Goal: Task Accomplishment & Management: Manage account settings

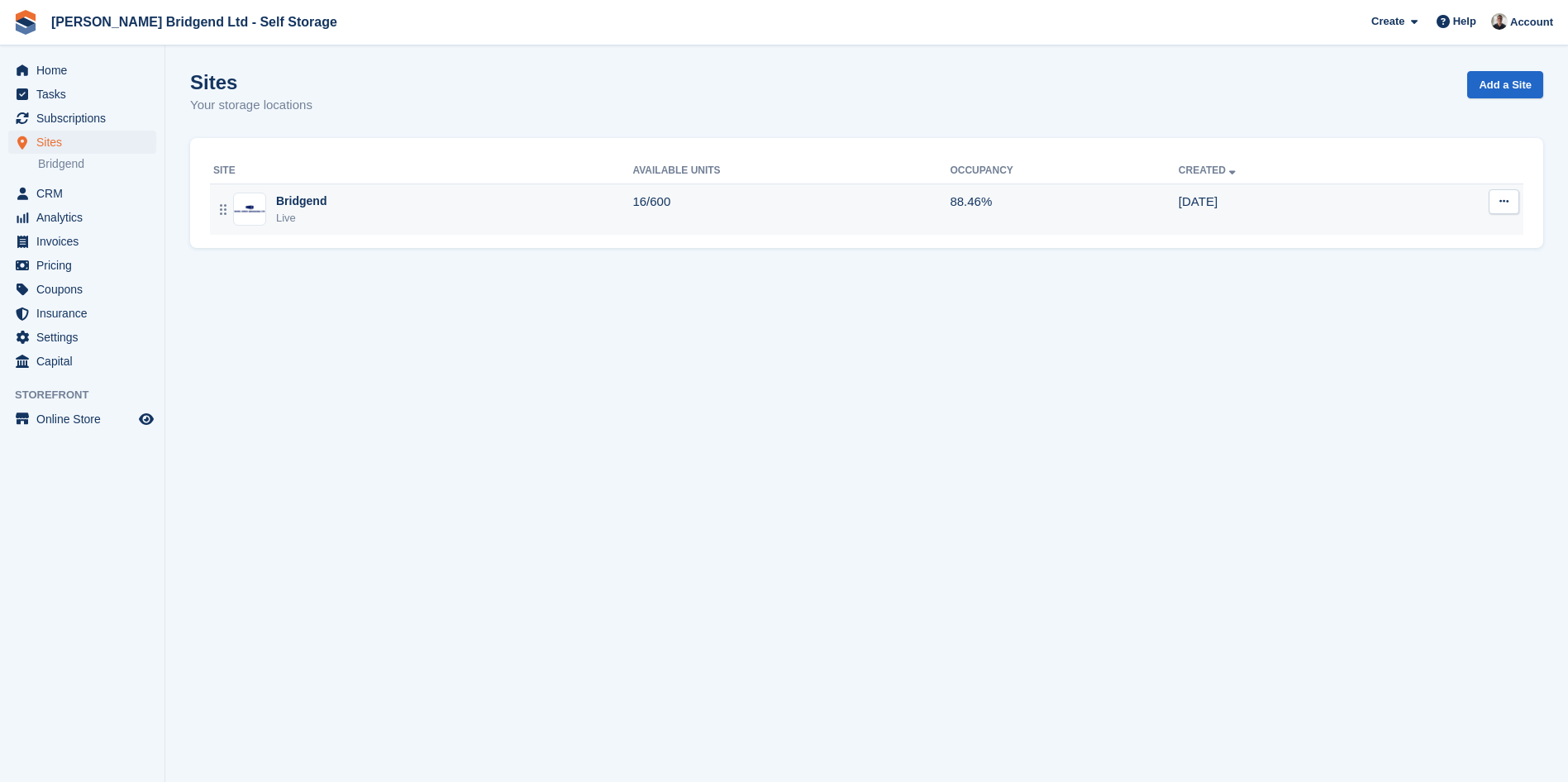
click at [770, 228] on td "16/600" at bounding box center [791, 209] width 318 height 51
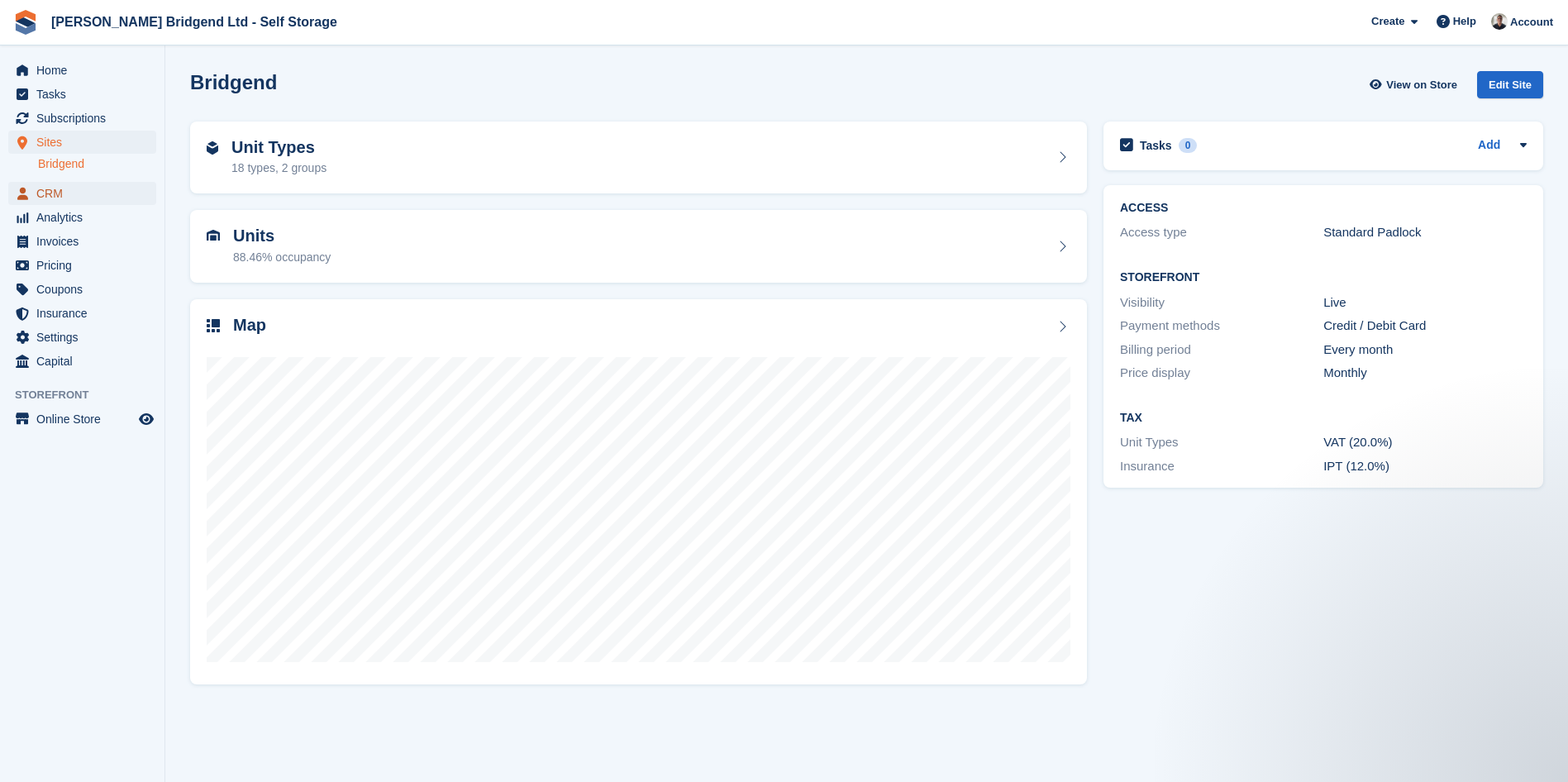
click at [89, 195] on span "CRM" at bounding box center [86, 193] width 99 height 23
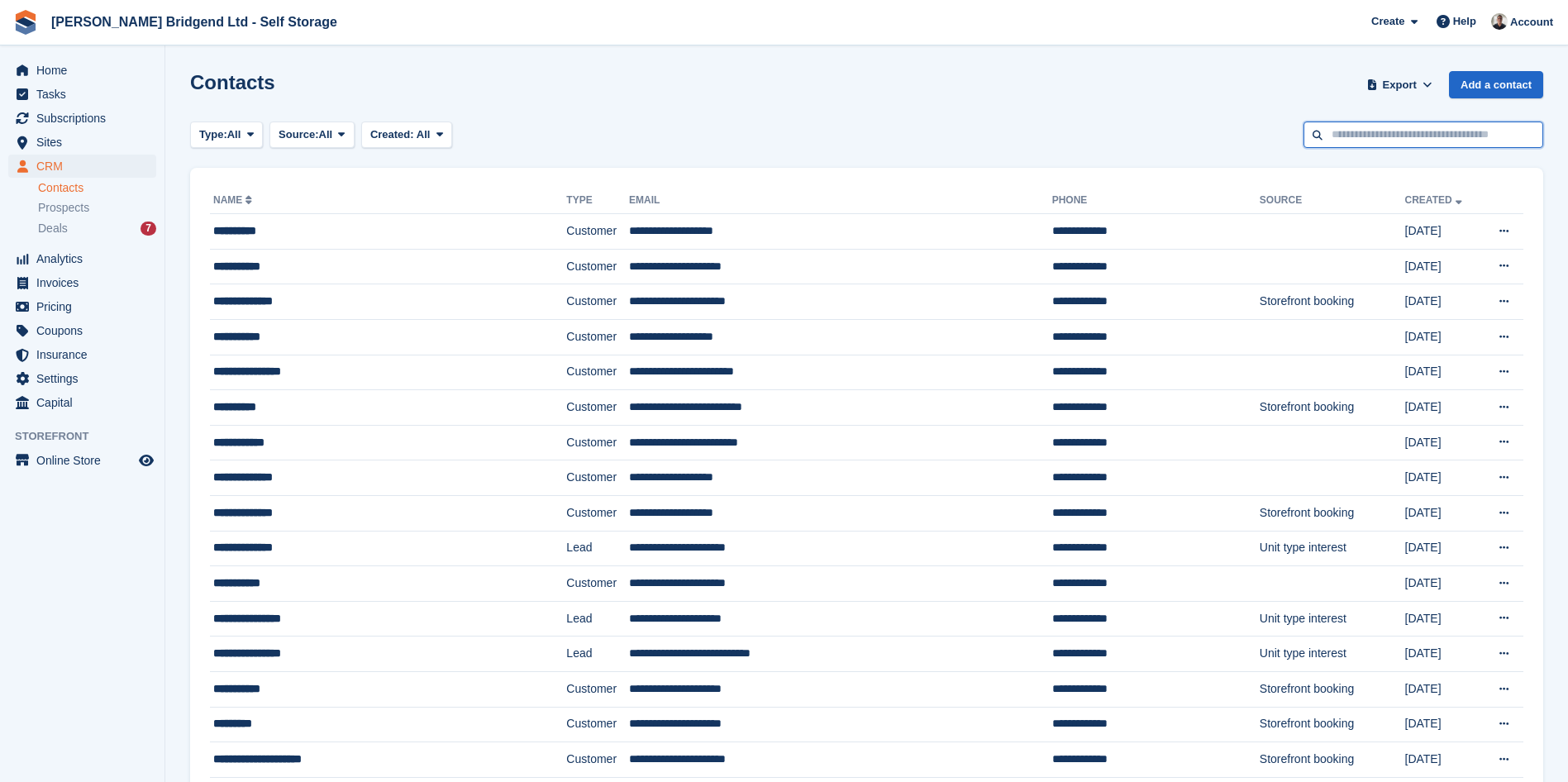
click at [1350, 139] on input "text" at bounding box center [1423, 136] width 240 height 28
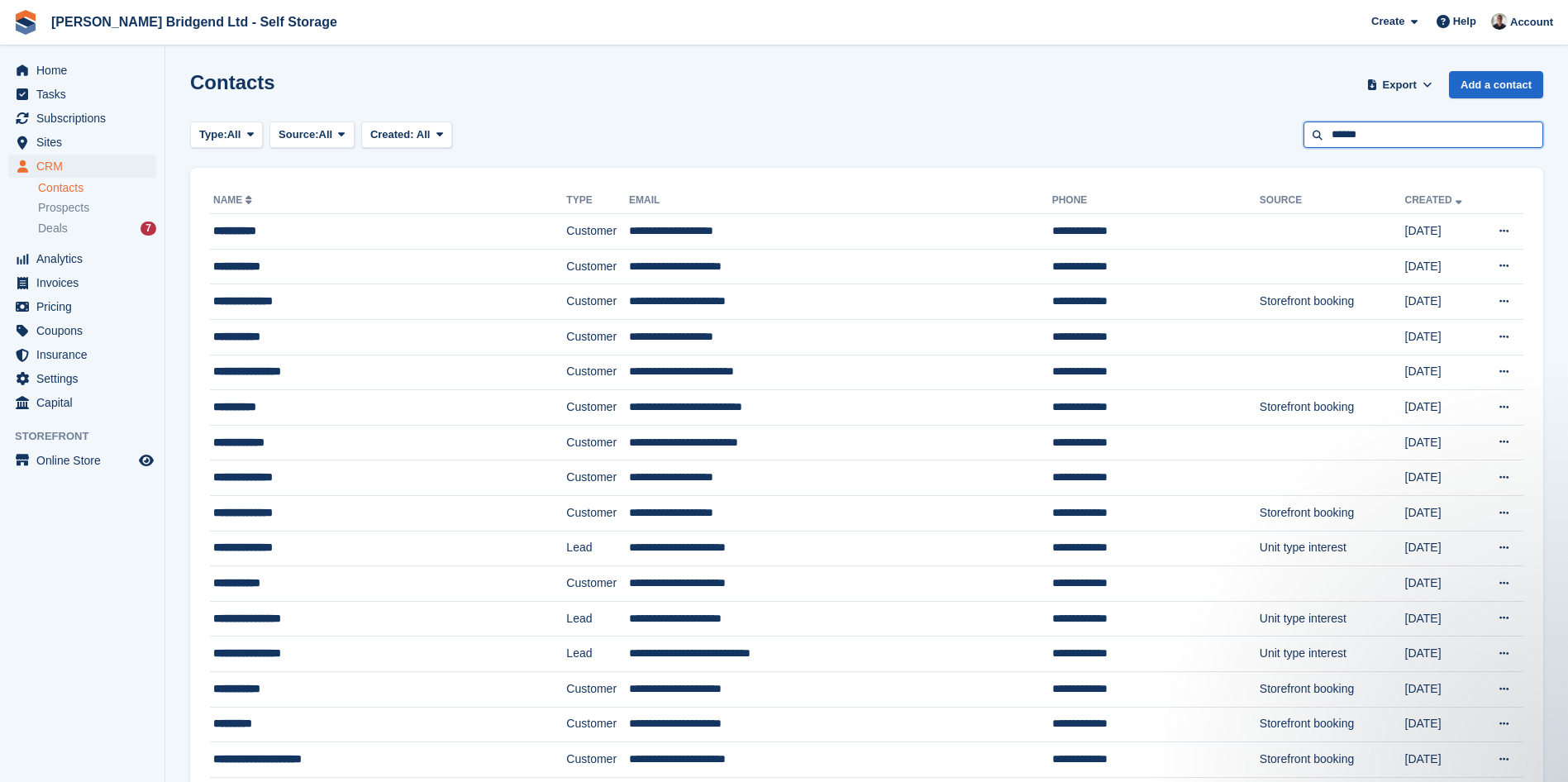
drag, startPoint x: 1436, startPoint y: 129, endPoint x: 1054, endPoint y: 126, distance: 382.0
click at [1064, 127] on div "Type: All All Lead Customer Source: All All Storefront Backoffice Pre-Opening i…" at bounding box center [866, 136] width 1353 height 28
type input "****"
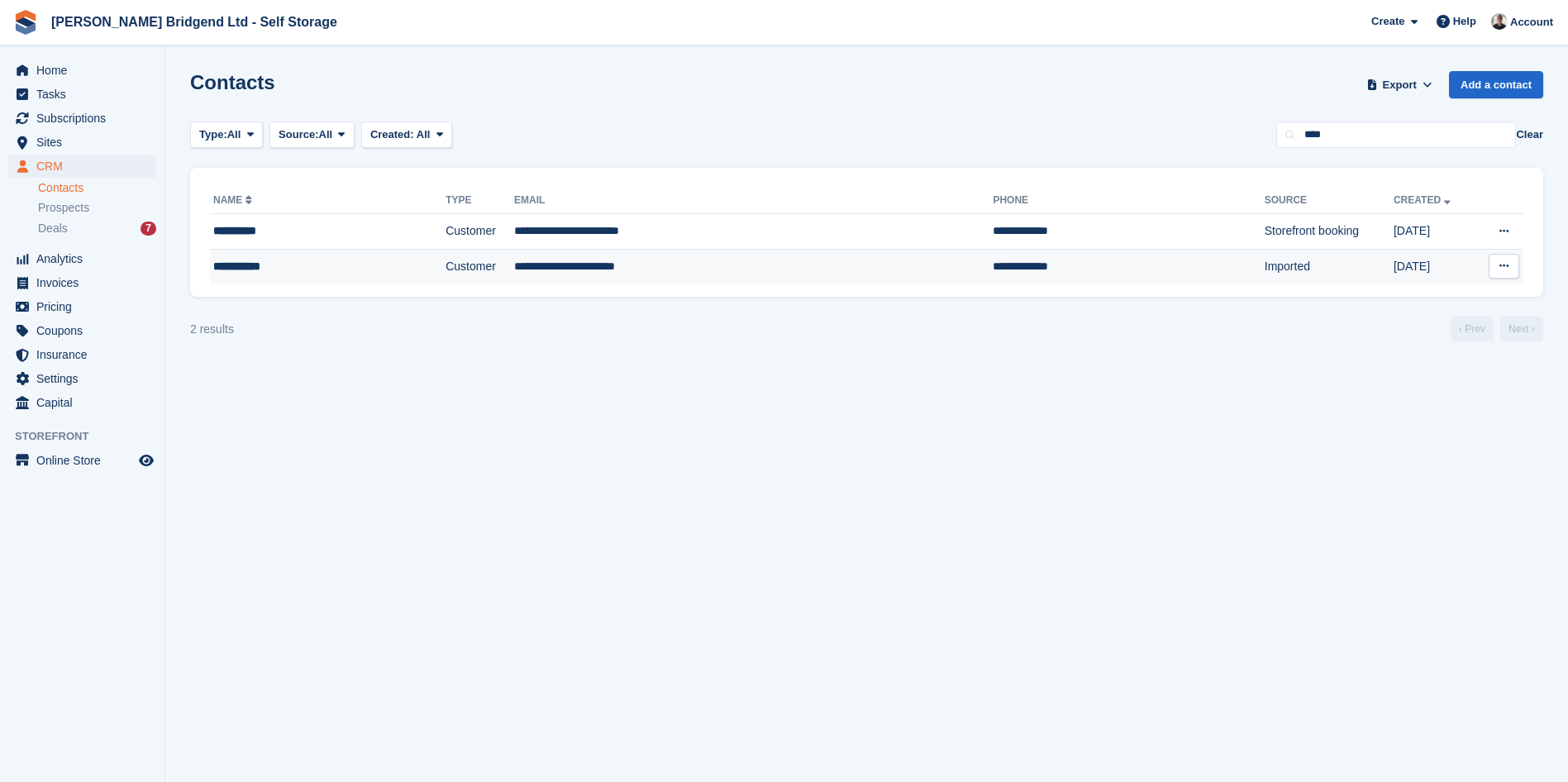
click at [263, 269] on div "**********" at bounding box center [297, 267] width 169 height 18
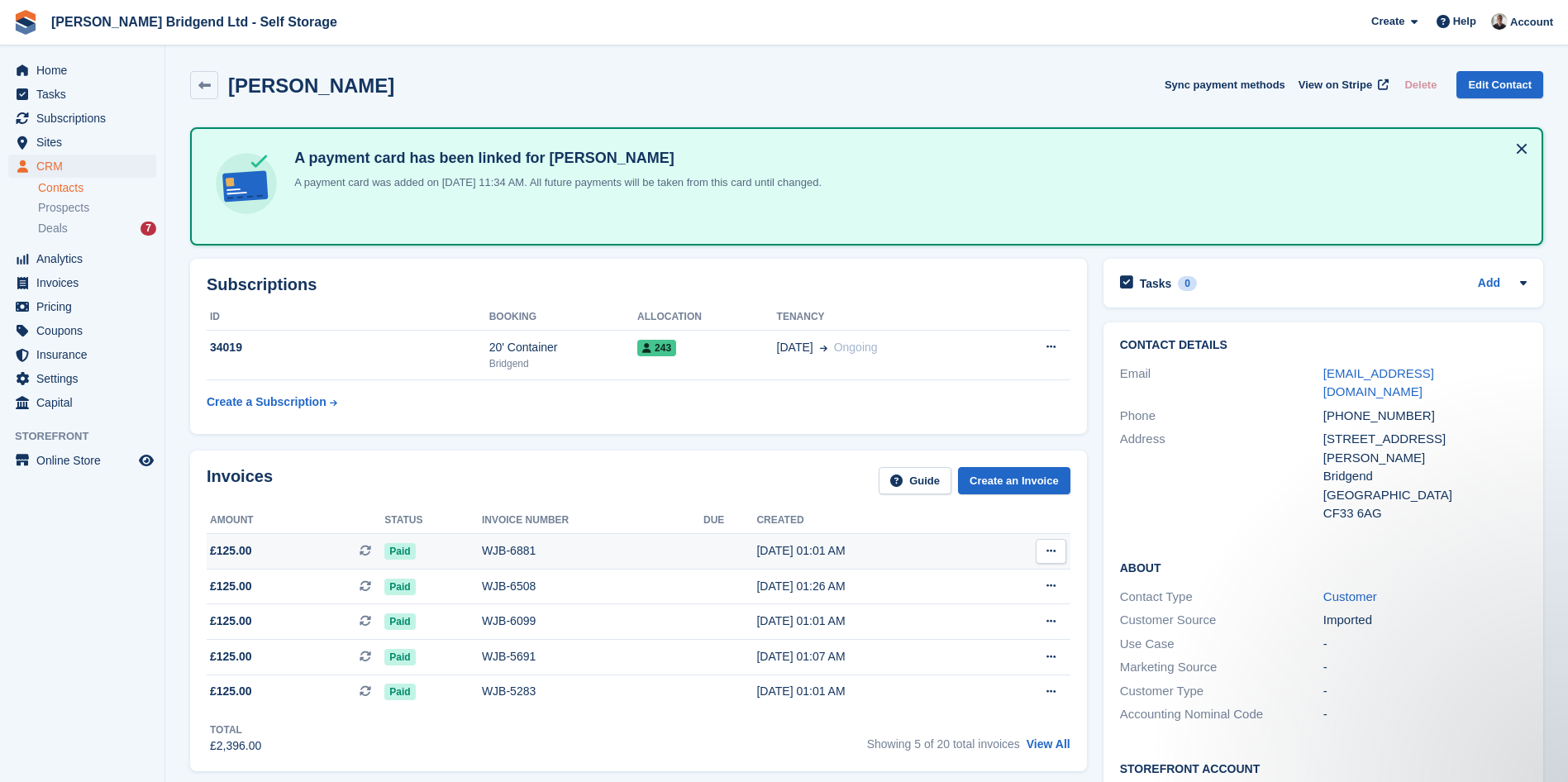
click at [580, 546] on div "WJB-6881" at bounding box center [593, 551] width 222 height 18
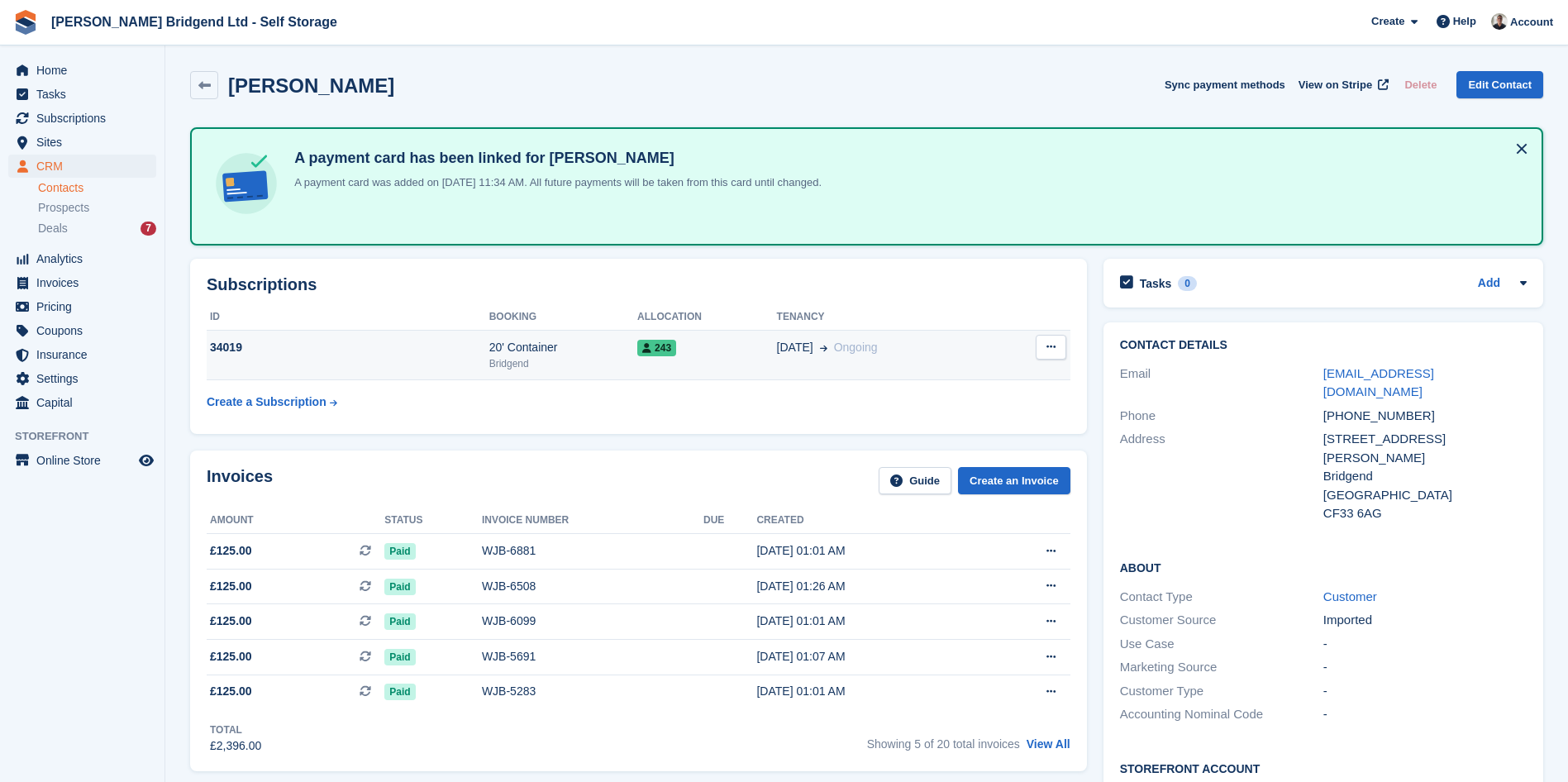
click at [857, 369] on td "01 Mar Ongoing" at bounding box center [886, 354] width 218 height 50
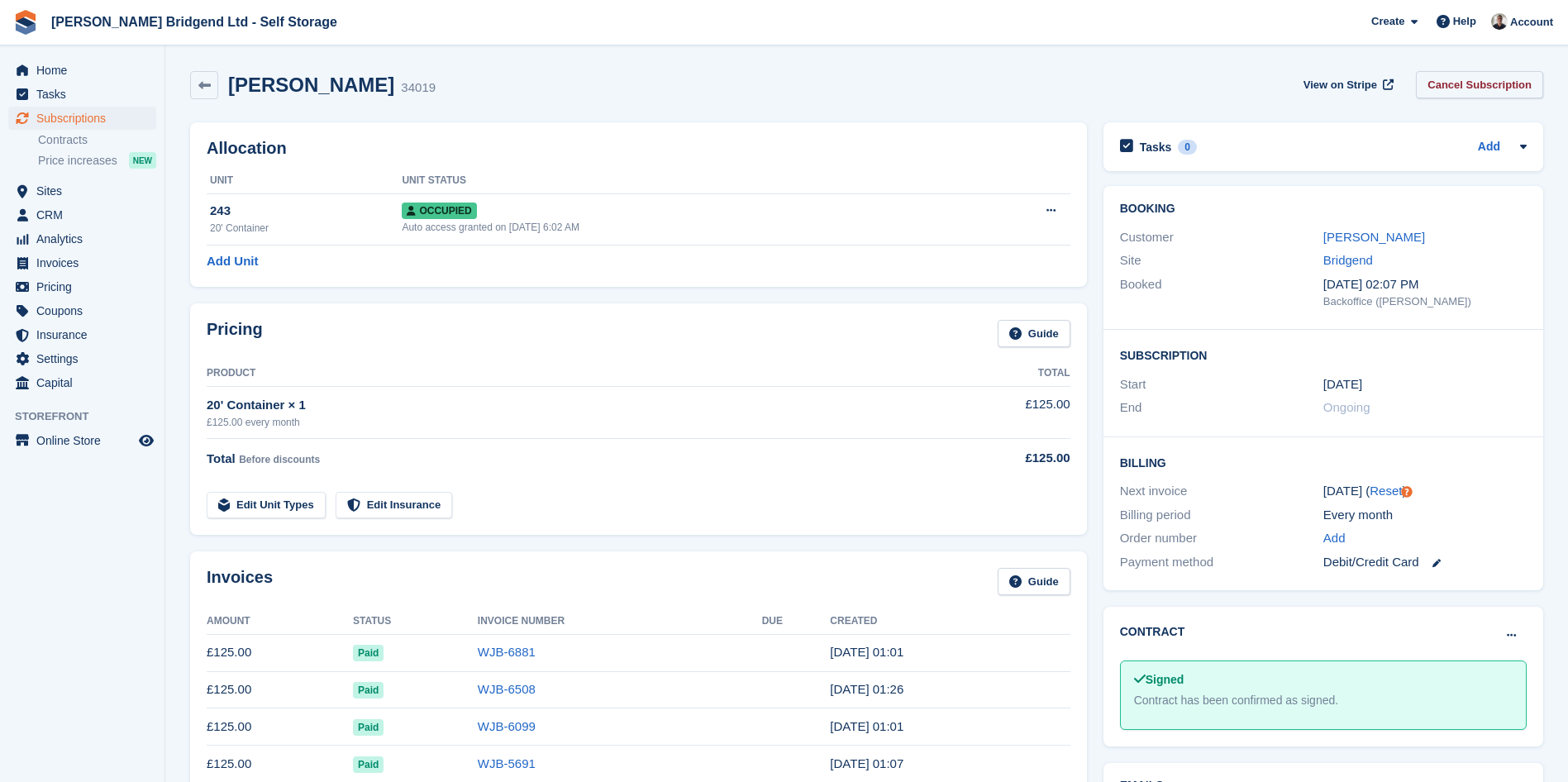
click at [1470, 90] on link "Cancel Subscription" at bounding box center [1479, 85] width 128 height 28
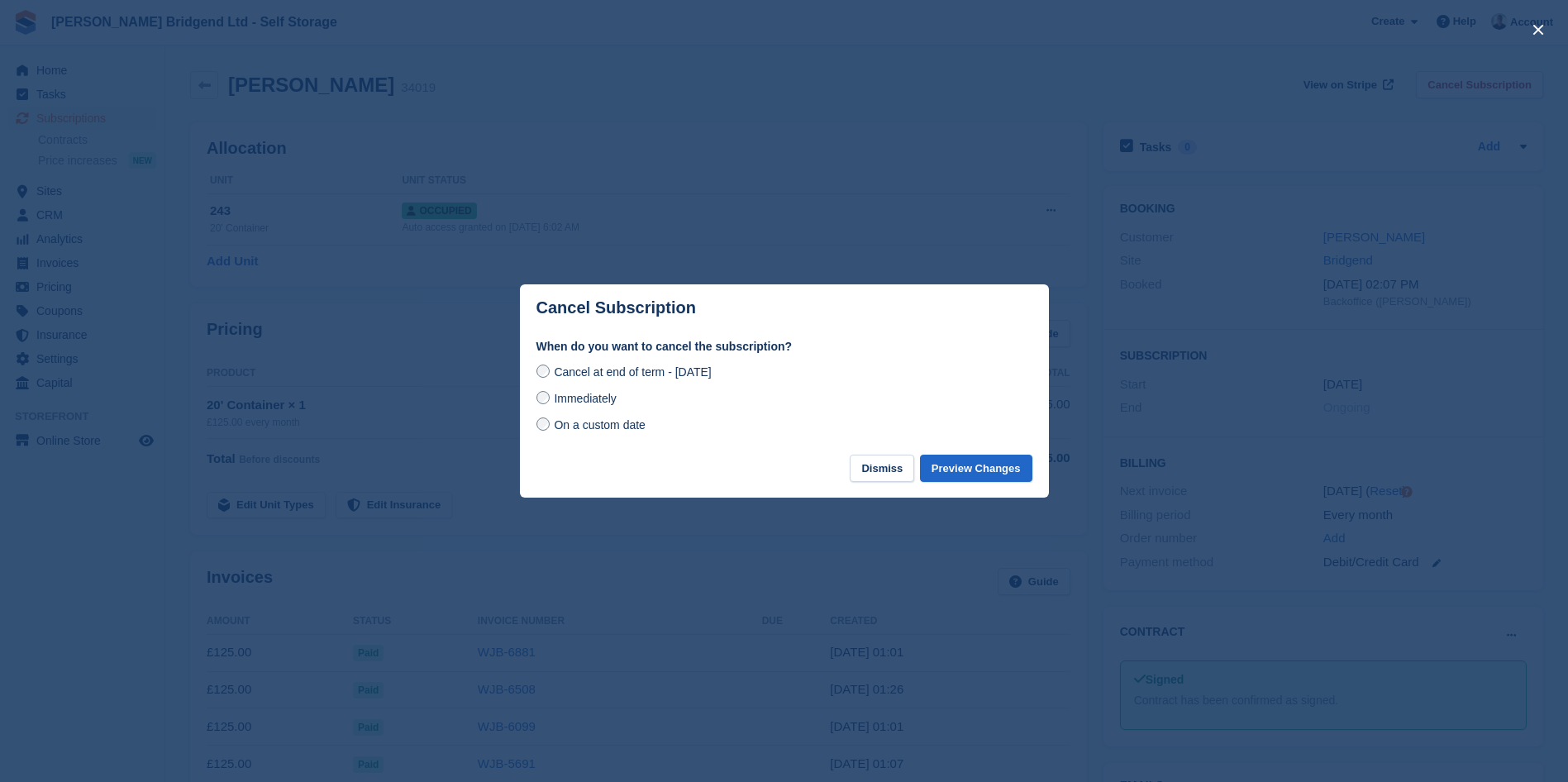
click at [597, 405] on span "Immediately" at bounding box center [584, 398] width 62 height 13
click at [998, 467] on button "Preview Changes" at bounding box center [976, 468] width 113 height 28
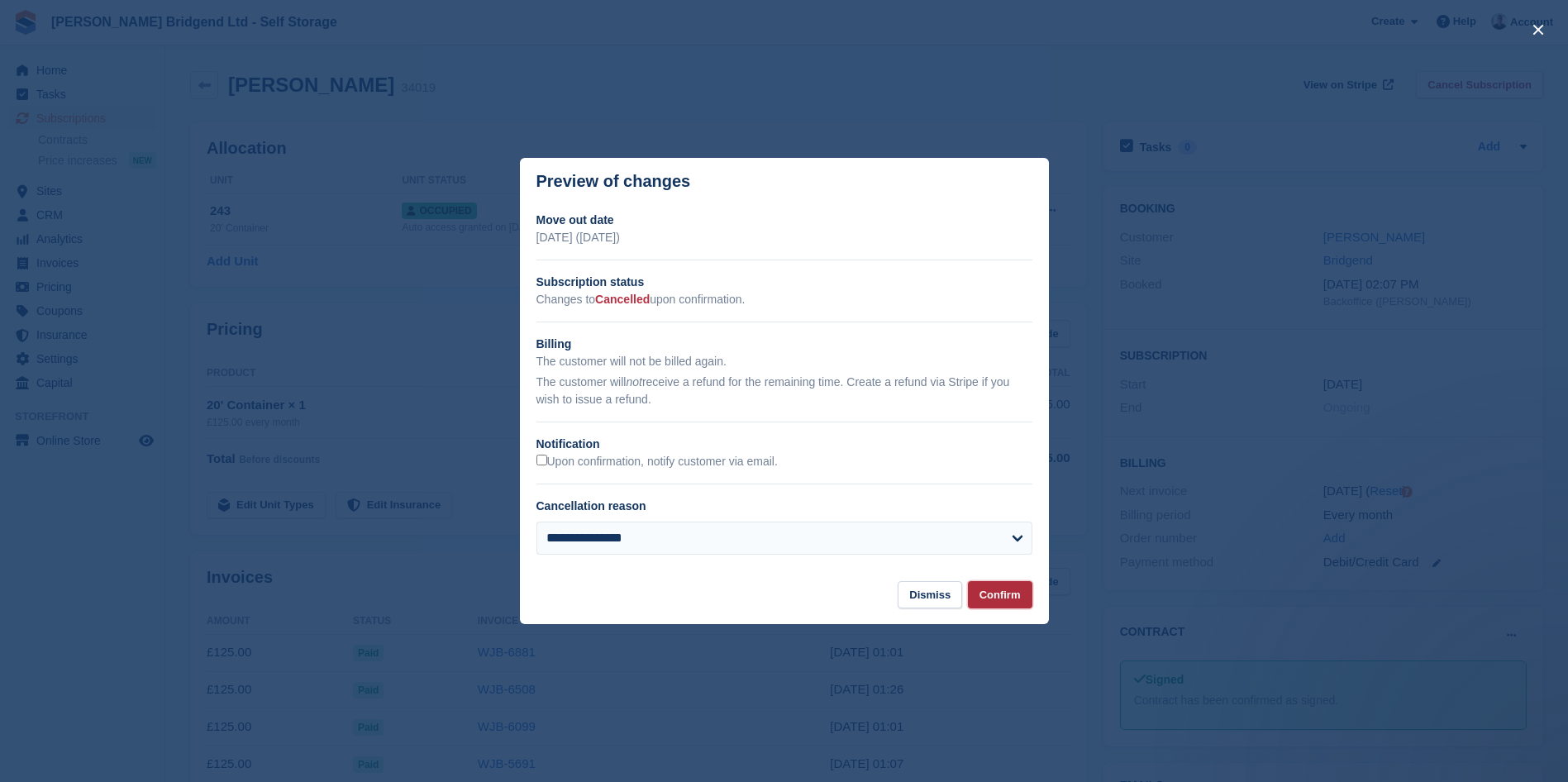
click at [1003, 602] on button "Confirm" at bounding box center [1000, 595] width 64 height 28
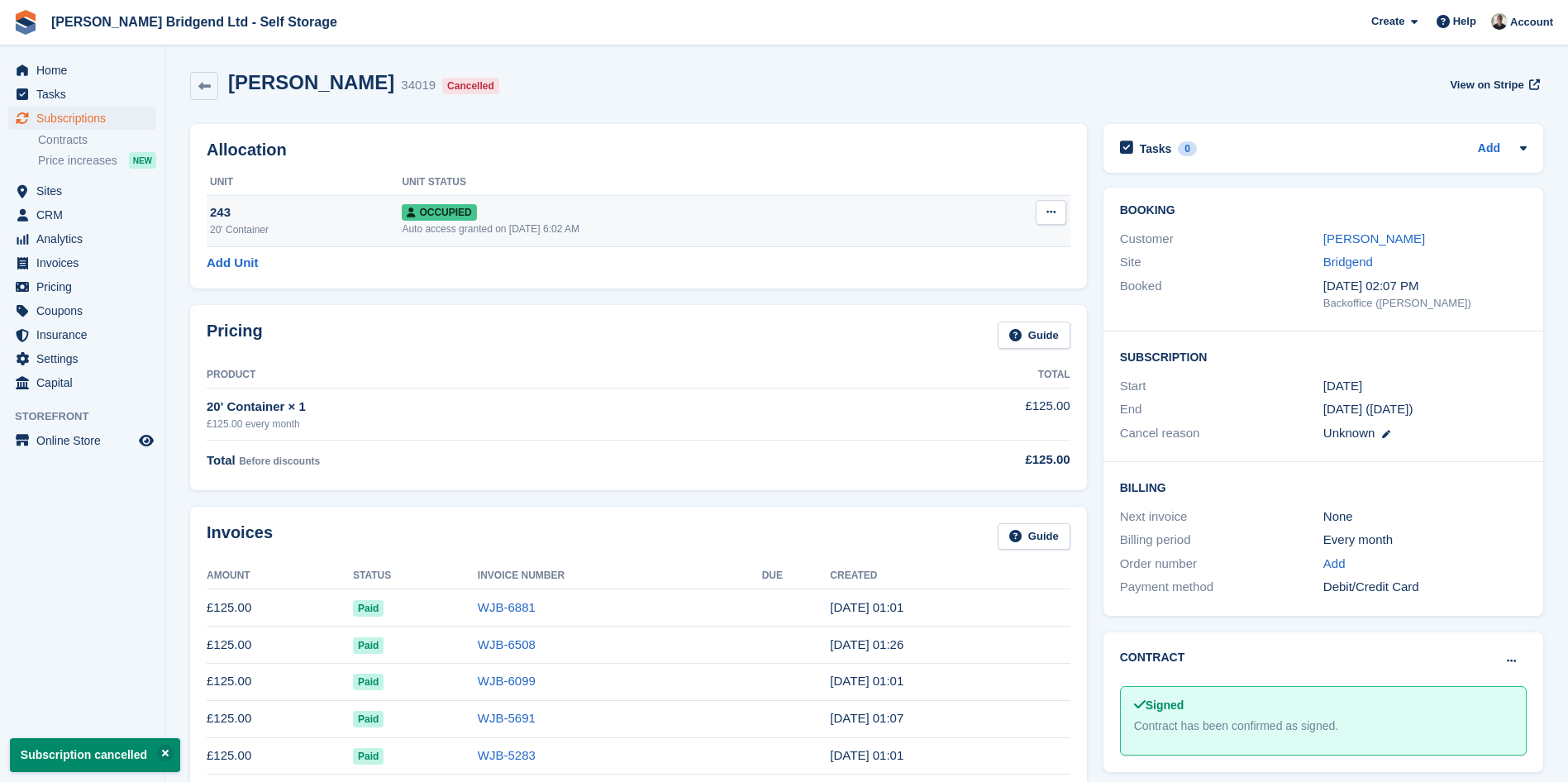
click at [1054, 223] on button at bounding box center [1050, 212] width 31 height 25
click at [982, 313] on div "Overlock Repossess Deallocate" at bounding box center [987, 273] width 158 height 93
click at [989, 303] on p "Deallocate" at bounding box center [986, 302] width 144 height 22
